Goal: Navigation & Orientation: Find specific page/section

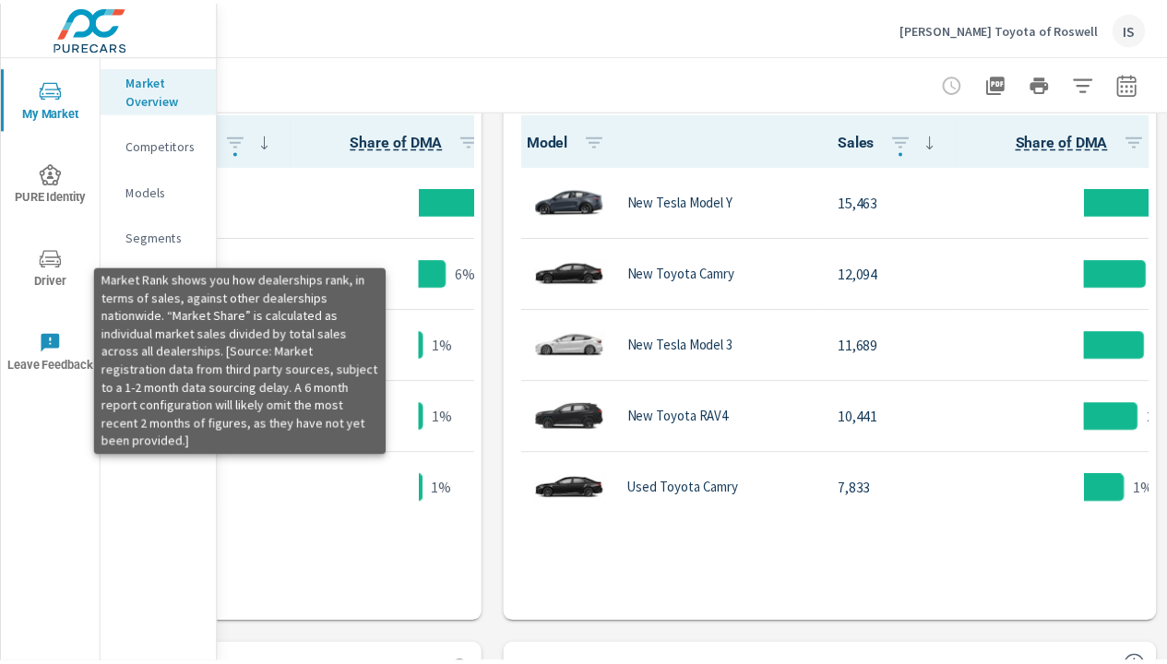
scroll to position [1, 0]
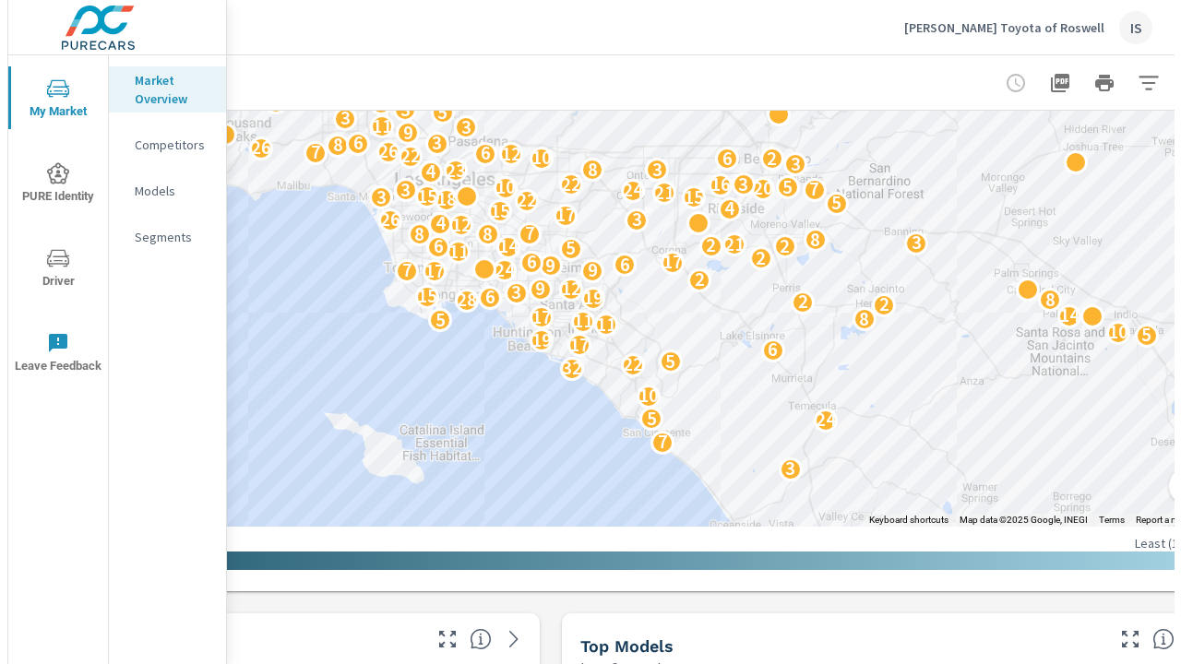
scroll to position [703, 418]
